Goal: Transaction & Acquisition: Purchase product/service

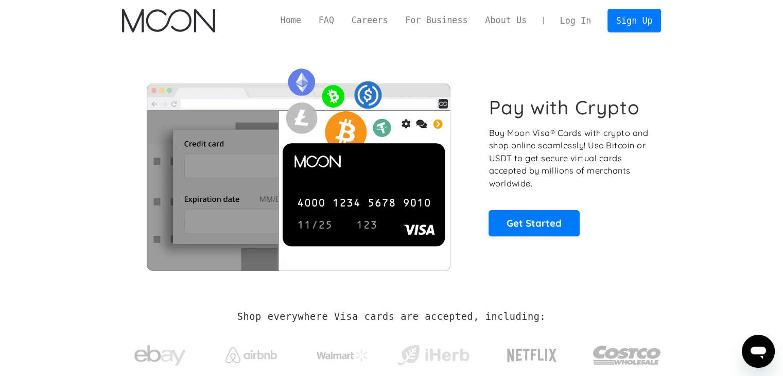
click at [578, 21] on link "Log In" at bounding box center [576, 20] width 48 height 23
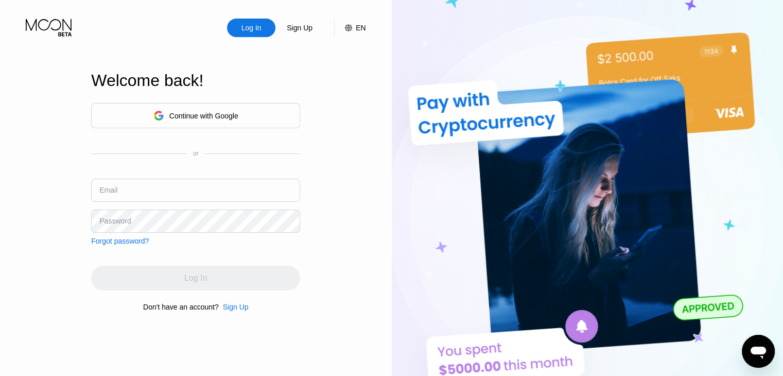
type input "[EMAIL_ADDRESS][DOMAIN_NAME]"
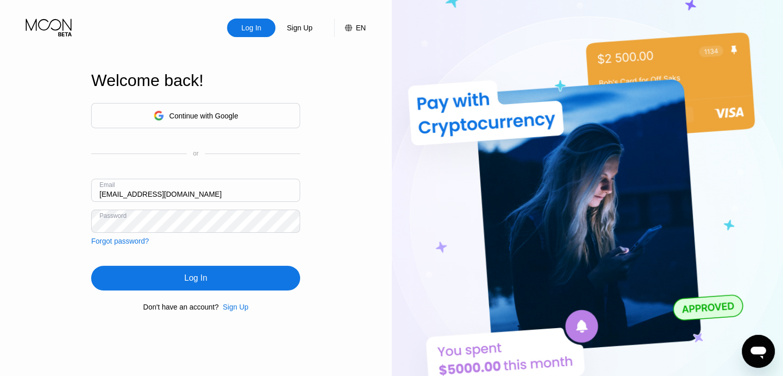
click at [133, 287] on div "Log In" at bounding box center [195, 278] width 209 height 25
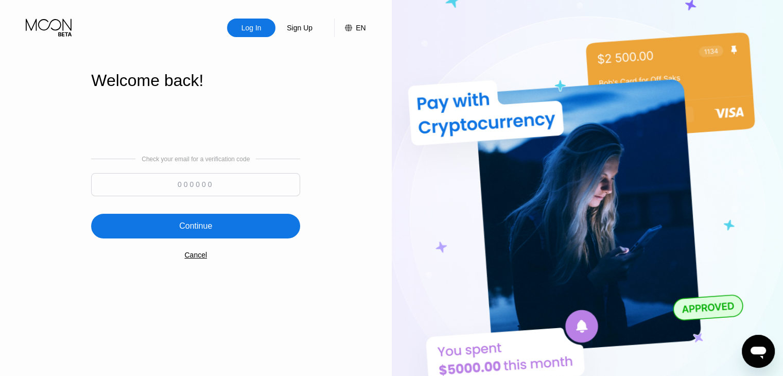
click at [175, 194] on input at bounding box center [195, 184] width 209 height 23
type input "470559"
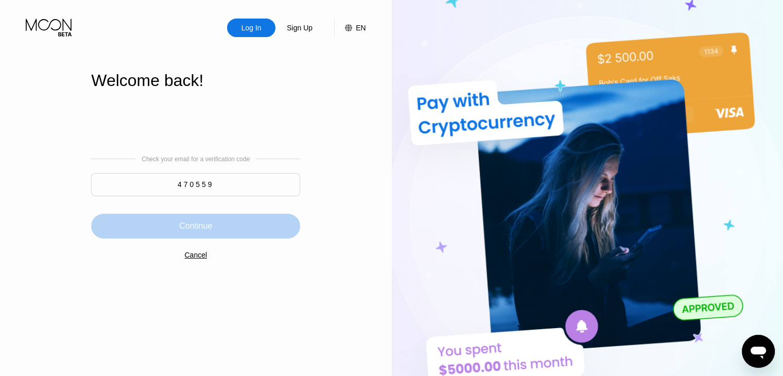
click at [197, 230] on div "Continue" at bounding box center [195, 226] width 33 height 10
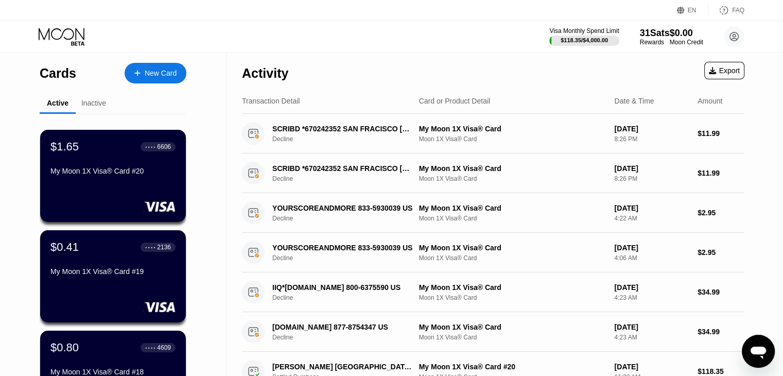
click at [166, 72] on div "New Card" at bounding box center [161, 73] width 32 height 9
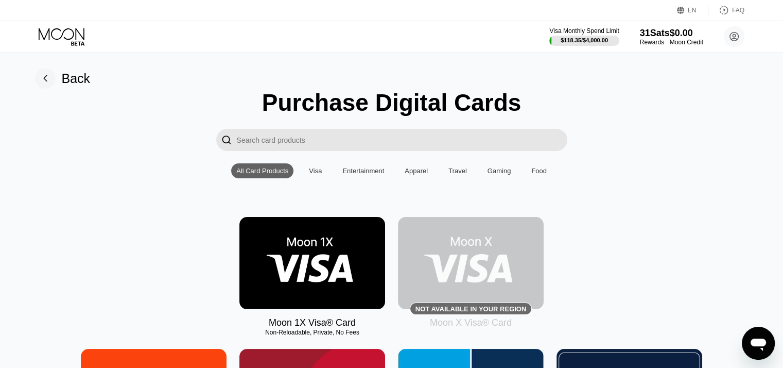
click at [284, 255] on img at bounding box center [313, 263] width 146 height 92
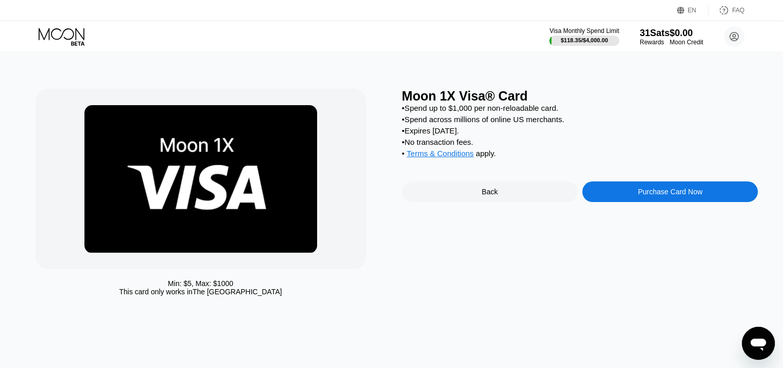
click at [619, 201] on div "Purchase Card Now" at bounding box center [671, 191] width 176 height 21
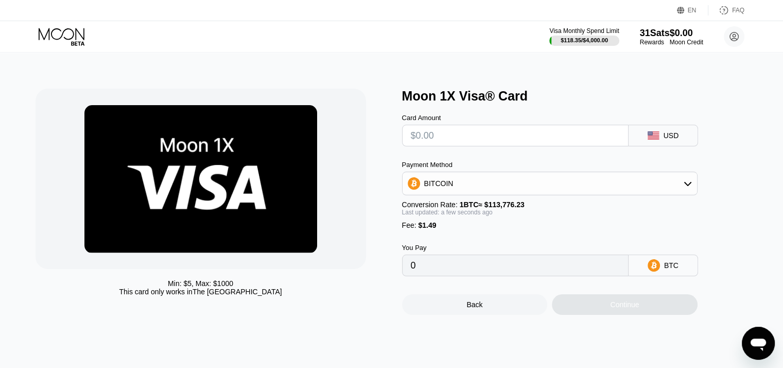
click at [465, 142] on input "text" at bounding box center [515, 135] width 209 height 21
type input "$3"
type input "0.00003947"
type input "$38"
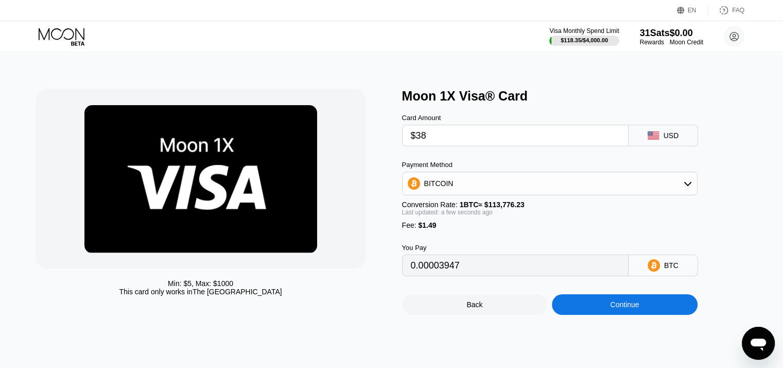
type input "0.00034709"
type input "$38"
click at [601, 315] on div "Continue" at bounding box center [625, 304] width 146 height 21
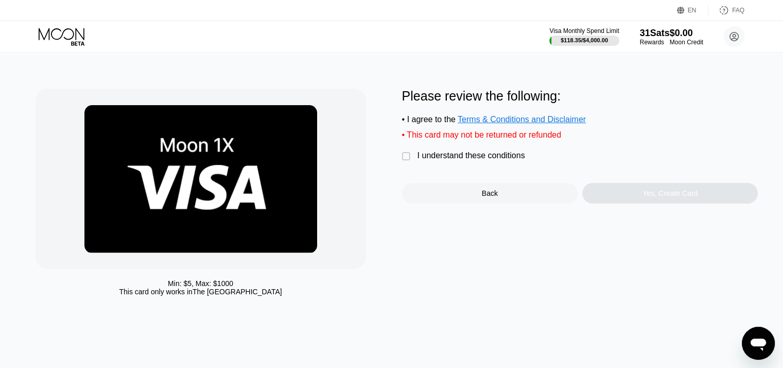
click at [403, 162] on div "" at bounding box center [407, 156] width 10 height 10
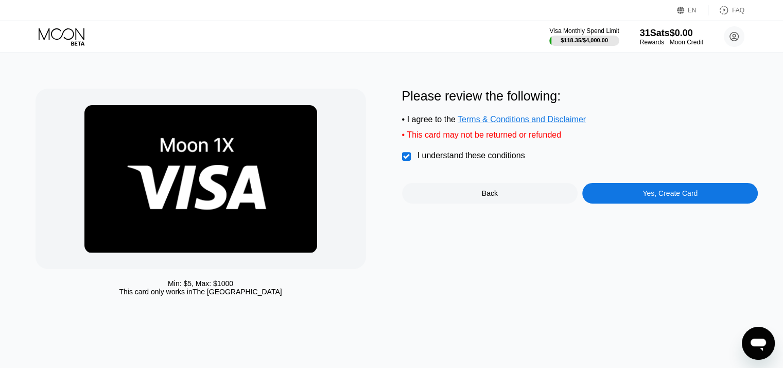
click at [651, 197] on div "Yes, Create Card" at bounding box center [670, 193] width 55 height 8
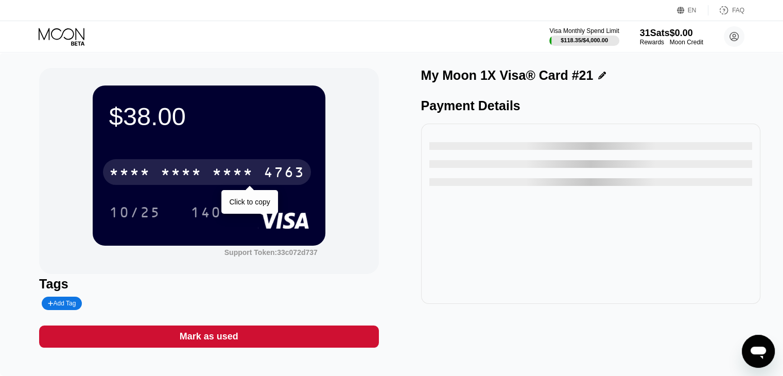
click at [198, 178] on div "* * * *" at bounding box center [181, 173] width 41 height 16
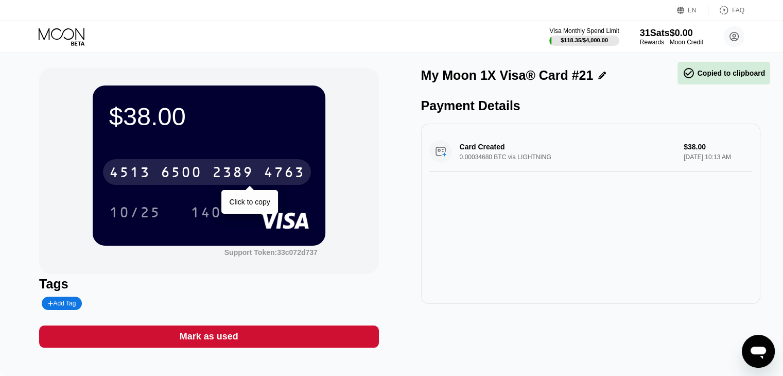
click at [198, 178] on div "6500" at bounding box center [181, 173] width 41 height 16
